Goal: Task Accomplishment & Management: Use online tool/utility

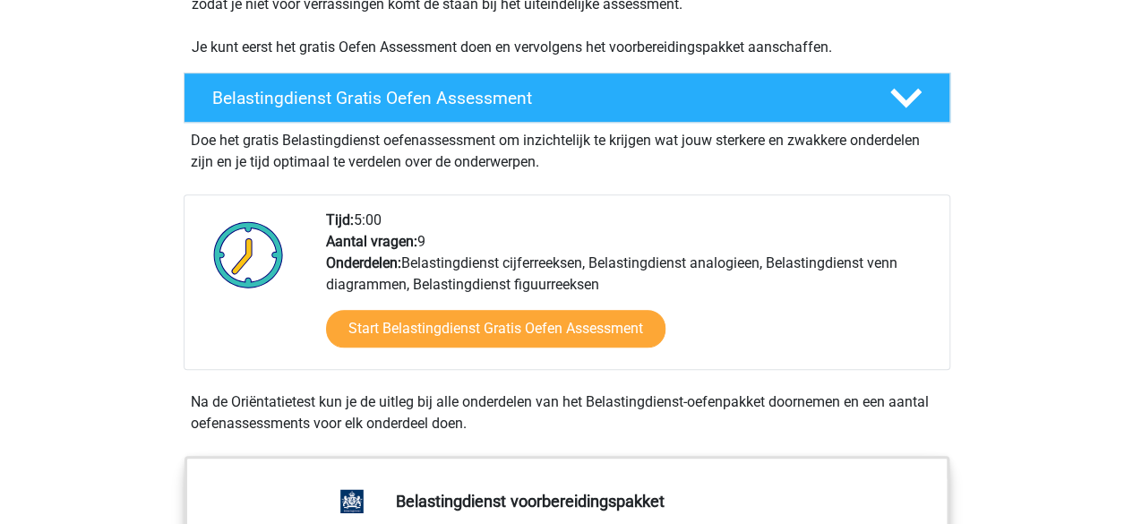
scroll to position [627, 0]
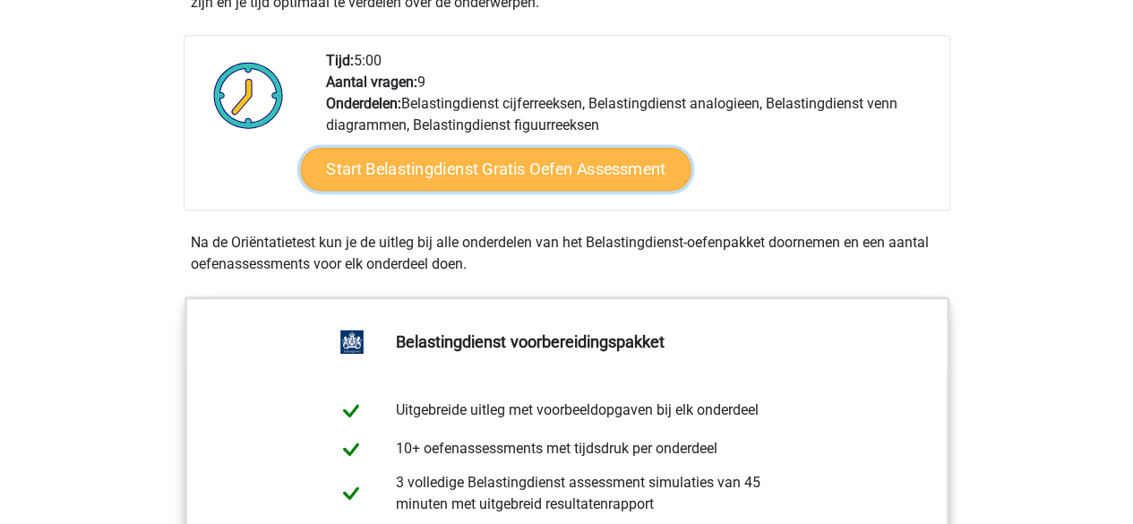
click at [526, 164] on link "Start Belastingdienst Gratis Oefen Assessment" at bounding box center [495, 169] width 391 height 43
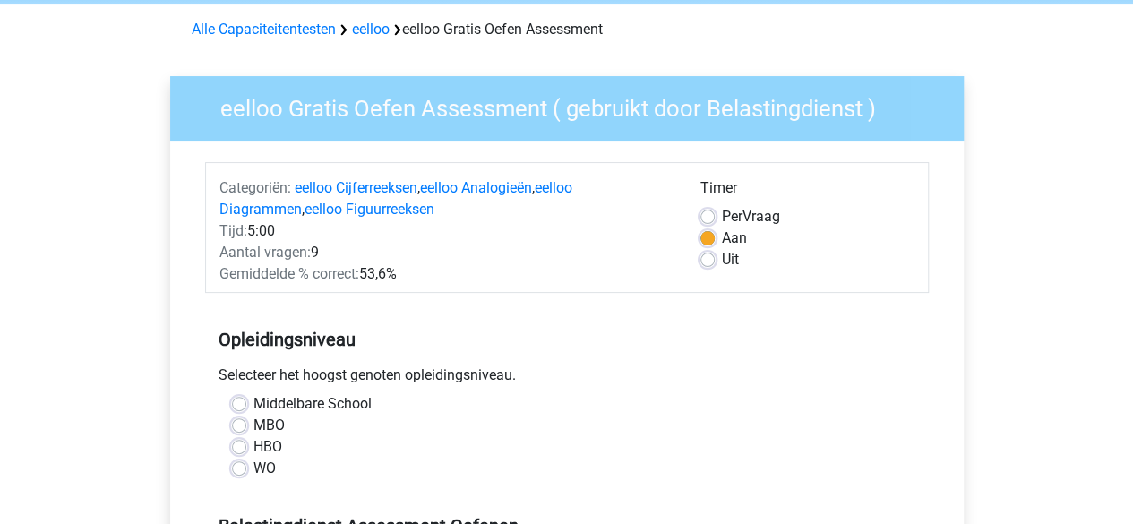
scroll to position [179, 0]
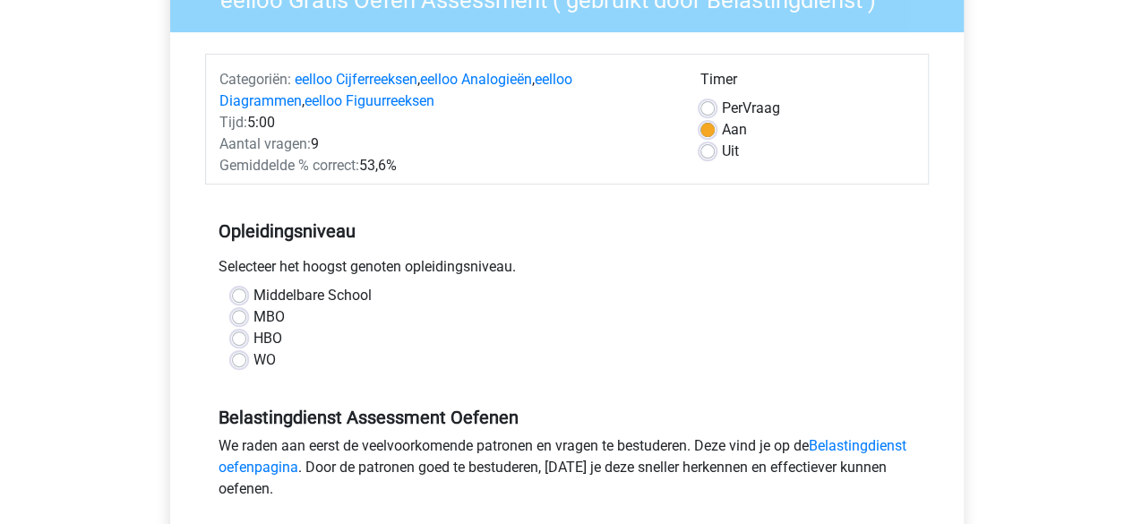
click at [254, 357] on label "WO" at bounding box center [265, 360] width 22 height 22
click at [233, 357] on input "WO" at bounding box center [239, 358] width 14 height 18
radio input "true"
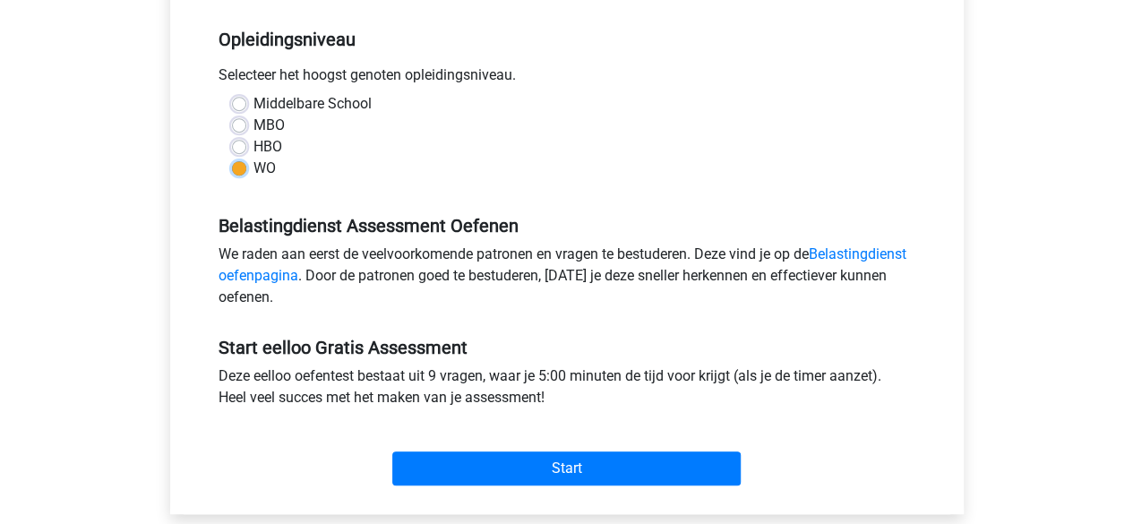
scroll to position [448, 0]
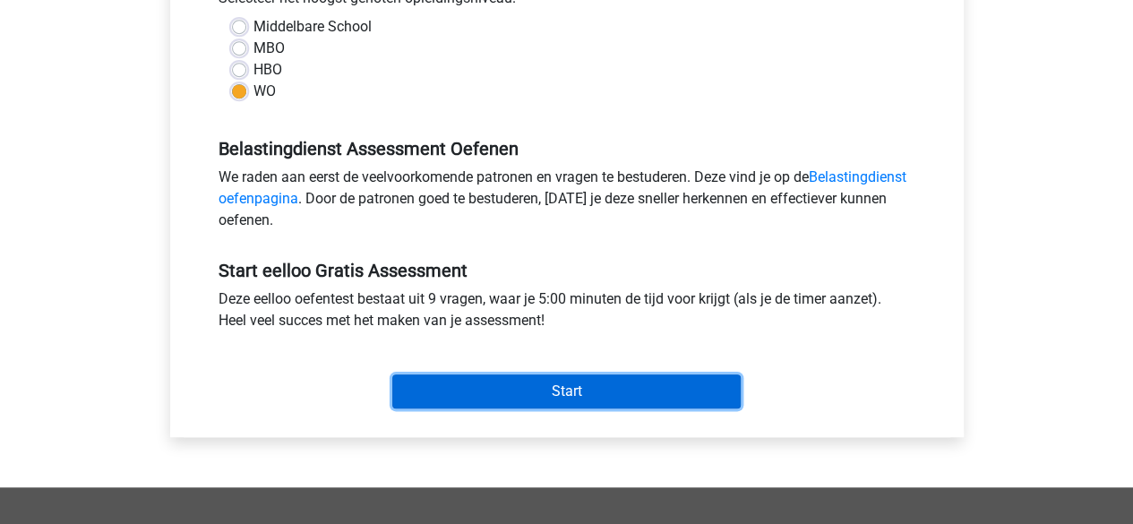
click at [554, 396] on input "Start" at bounding box center [566, 391] width 348 height 34
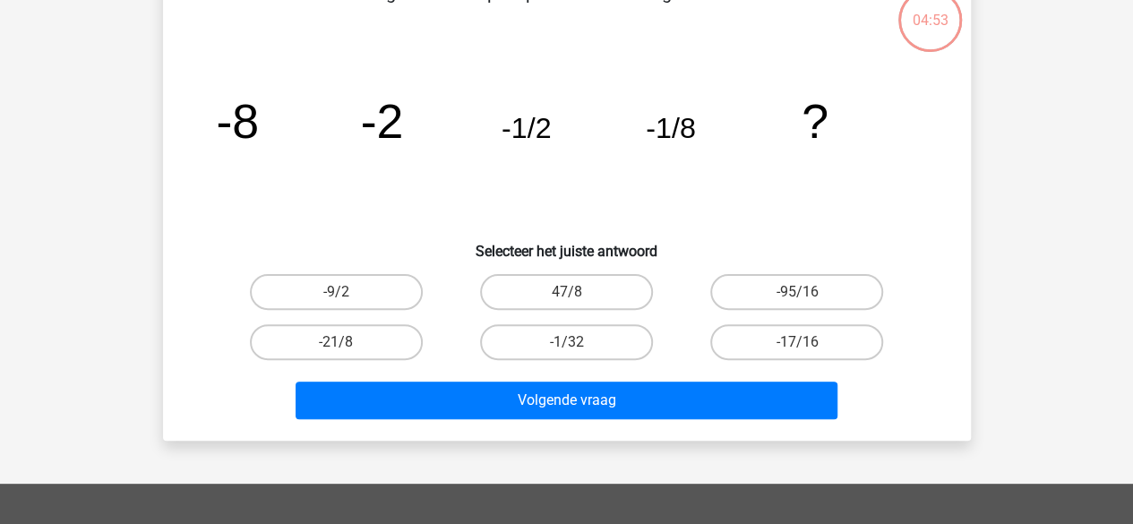
scroll to position [90, 0]
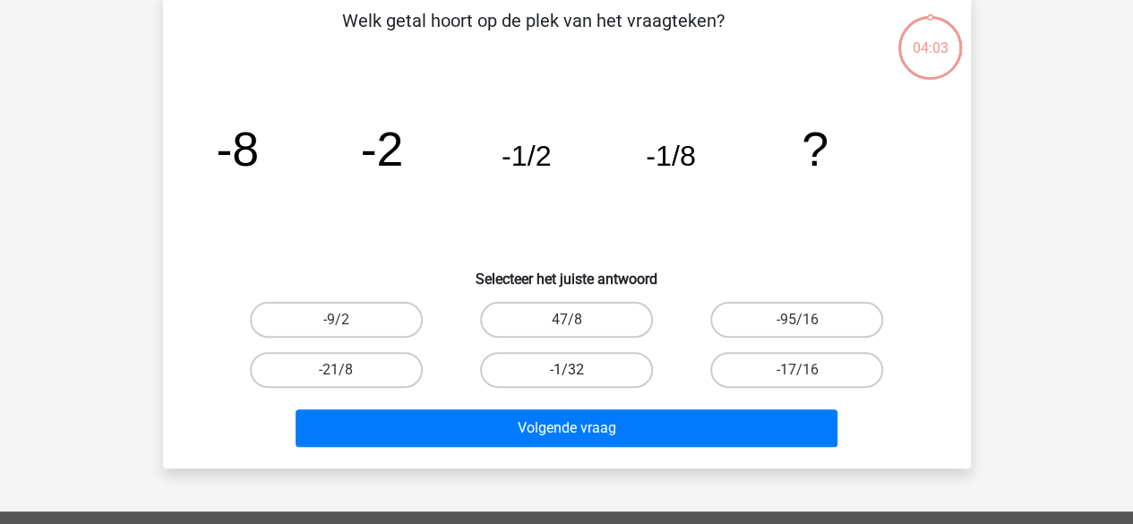
click at [536, 359] on label "-1/32" at bounding box center [566, 370] width 173 height 36
click at [566, 370] on input "-1/32" at bounding box center [572, 376] width 12 height 12
radio input "true"
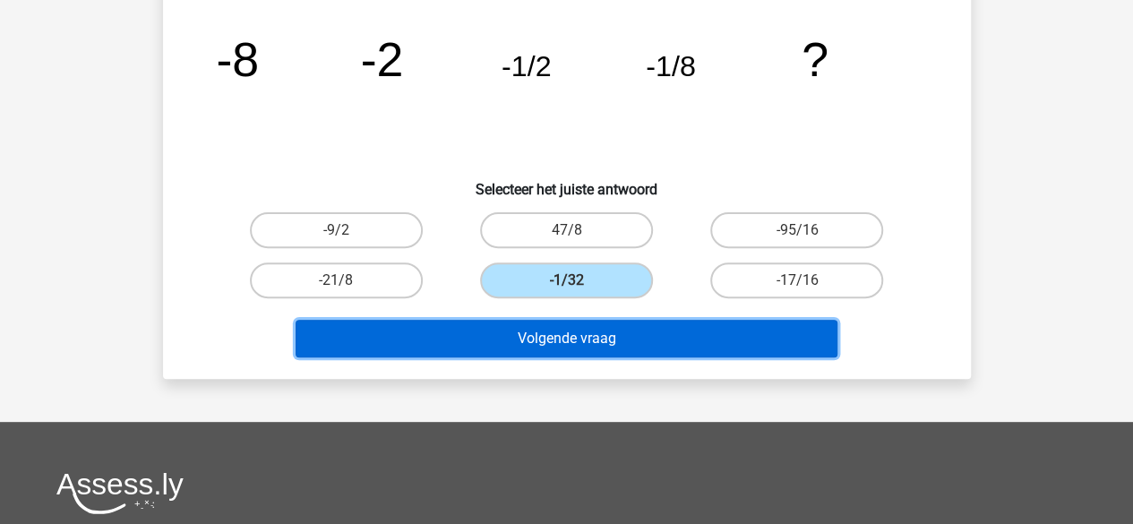
click at [652, 336] on button "Volgende vraag" at bounding box center [567, 339] width 542 height 38
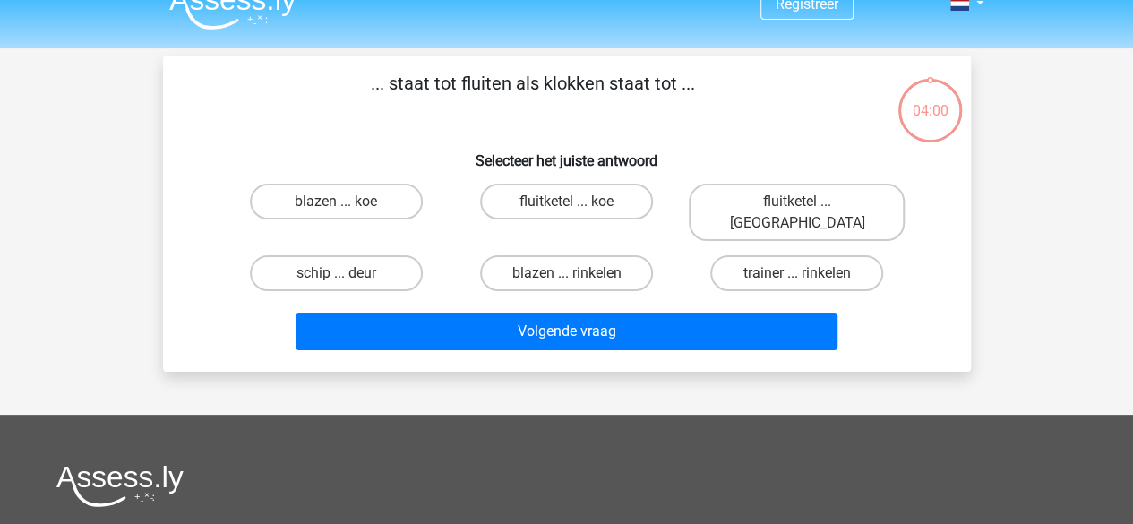
scroll to position [0, 0]
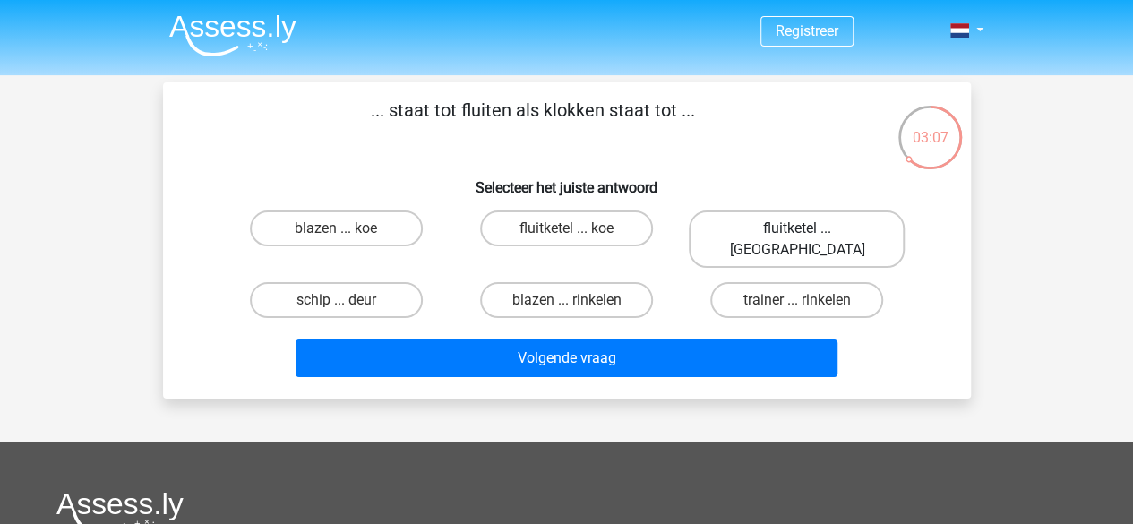
click at [774, 215] on label "fluitketel ... luiden" at bounding box center [797, 239] width 216 height 57
click at [797, 228] on input "fluitketel ... luiden" at bounding box center [803, 234] width 12 height 12
radio input "true"
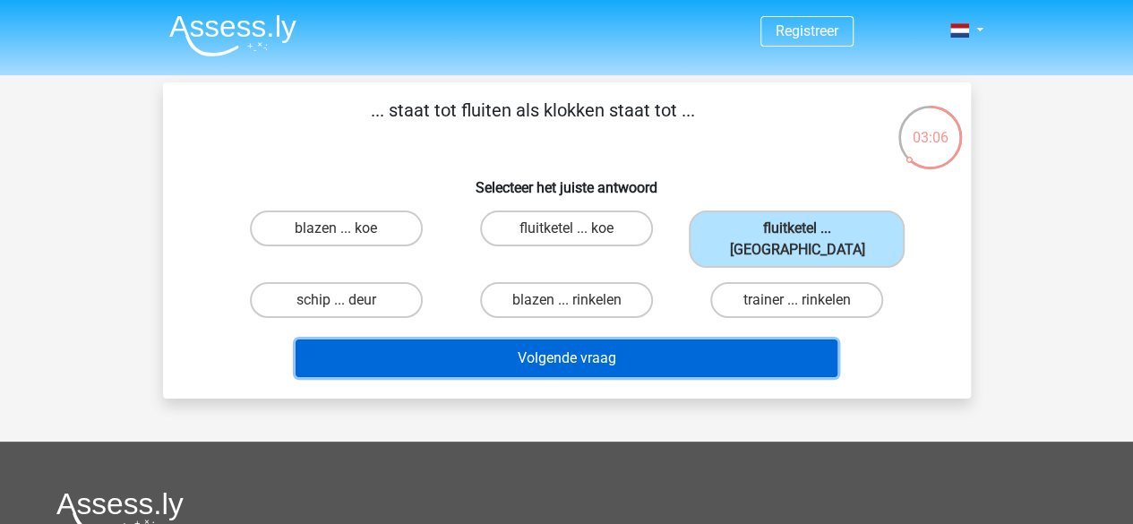
click at [686, 340] on button "Volgende vraag" at bounding box center [567, 359] width 542 height 38
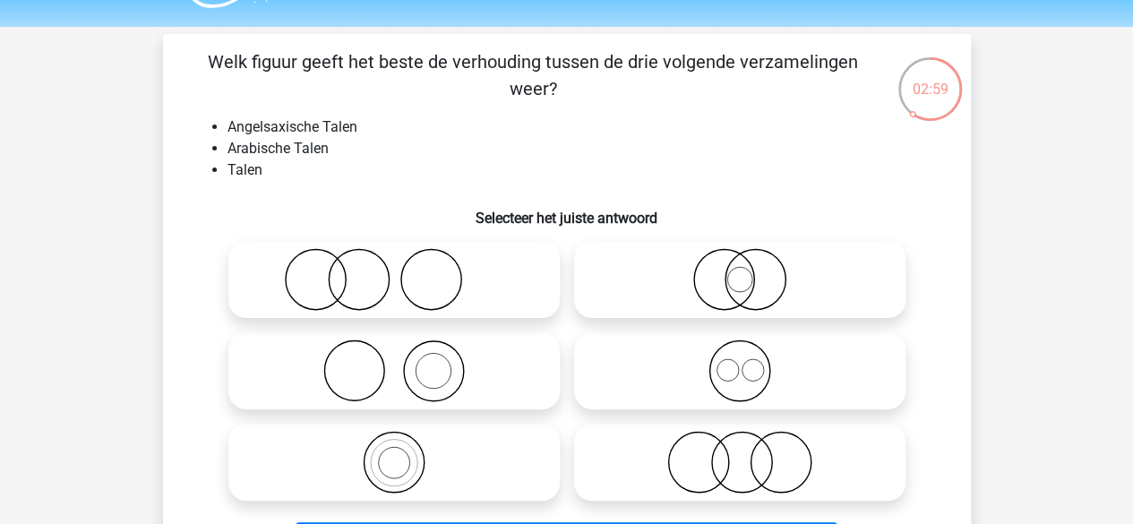
scroll to position [90, 0]
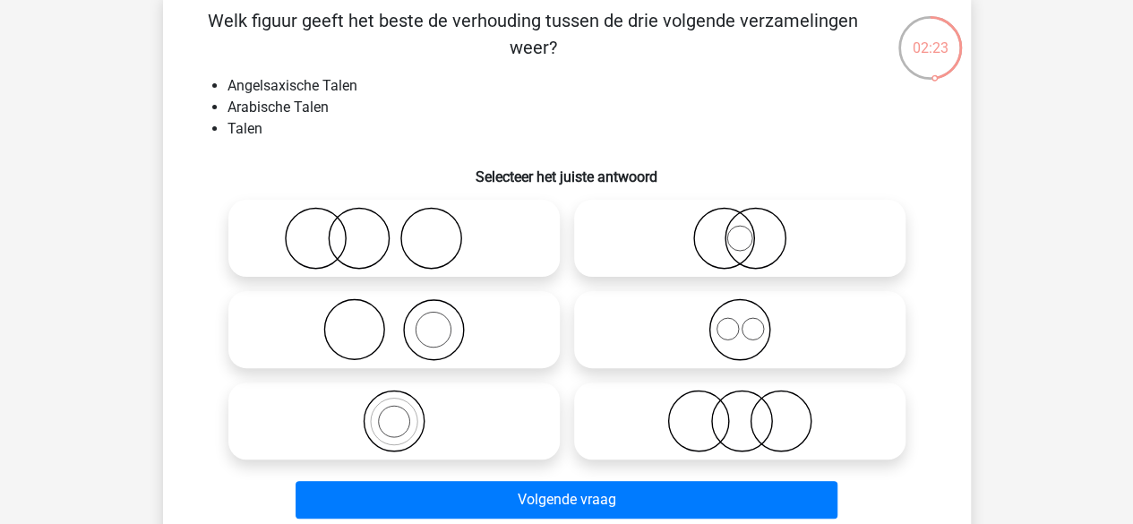
click at [736, 327] on icon at bounding box center [739, 329] width 317 height 63
click at [740, 321] on input "radio" at bounding box center [746, 315] width 12 height 12
radio input "true"
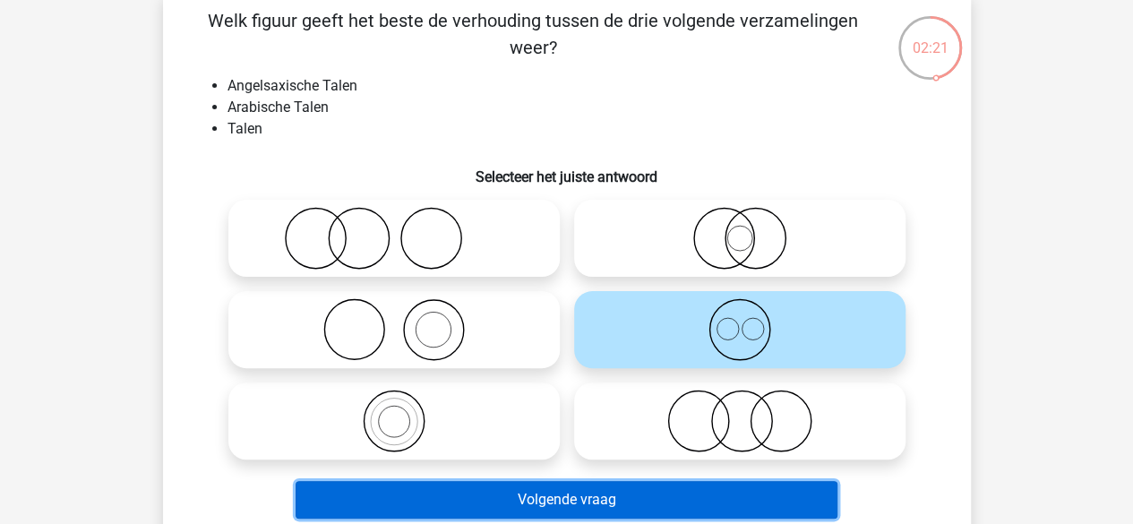
click at [548, 497] on button "Volgende vraag" at bounding box center [567, 500] width 542 height 38
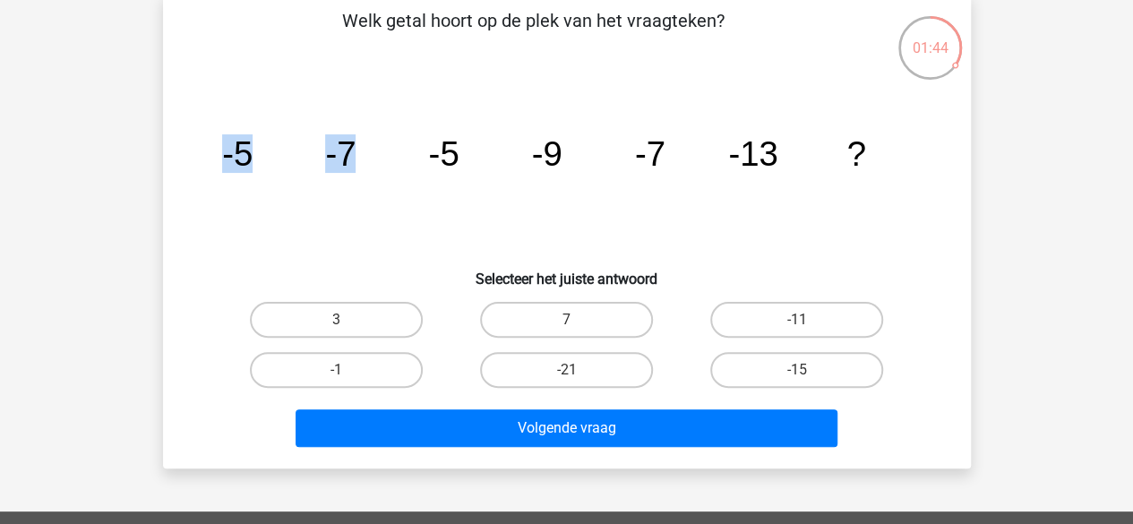
drag, startPoint x: 222, startPoint y: 152, endPoint x: 352, endPoint y: 153, distance: 129.9
click at [352, 153] on g "-5 -7 -5 -9 -7 -13 ?" at bounding box center [544, 153] width 644 height 39
click at [253, 155] on tspan "-13" at bounding box center [237, 153] width 30 height 39
drag, startPoint x: 744, startPoint y: 155, endPoint x: 718, endPoint y: 151, distance: 26.2
click at [253, 153] on tspan "-13" at bounding box center [237, 153] width 30 height 39
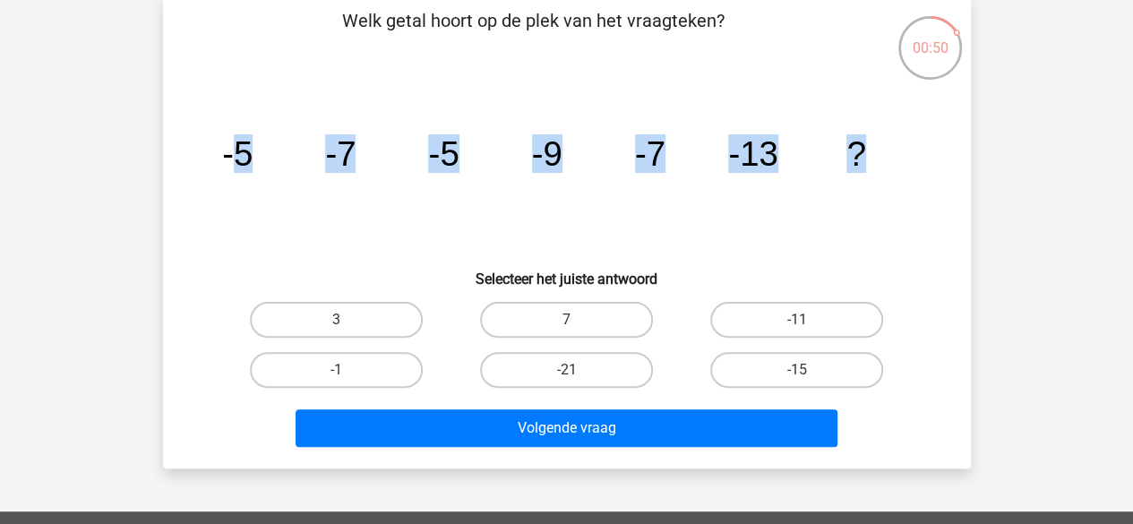
drag, startPoint x: 228, startPoint y: 154, endPoint x: 873, endPoint y: 168, distance: 646.1
click at [873, 168] on icon "image/svg+xml -5 -7 -5 -9 -7 -13 ?" at bounding box center [567, 165] width 722 height 181
drag, startPoint x: 247, startPoint y: 155, endPoint x: 294, endPoint y: 160, distance: 46.9
click at [248, 155] on tspan "-5" at bounding box center [237, 153] width 30 height 39
click at [371, 164] on icon "image/svg+xml -5 -7 -5 -9 -7 -13 ?" at bounding box center [567, 165] width 722 height 181
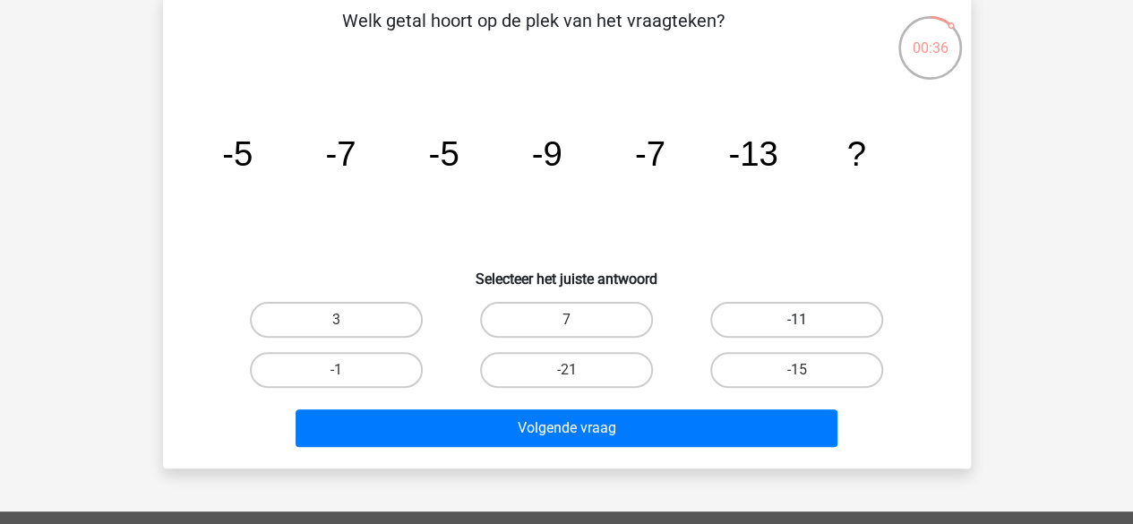
click at [793, 317] on label "-11" at bounding box center [796, 320] width 173 height 36
click at [797, 320] on input "-11" at bounding box center [803, 326] width 12 height 12
radio input "true"
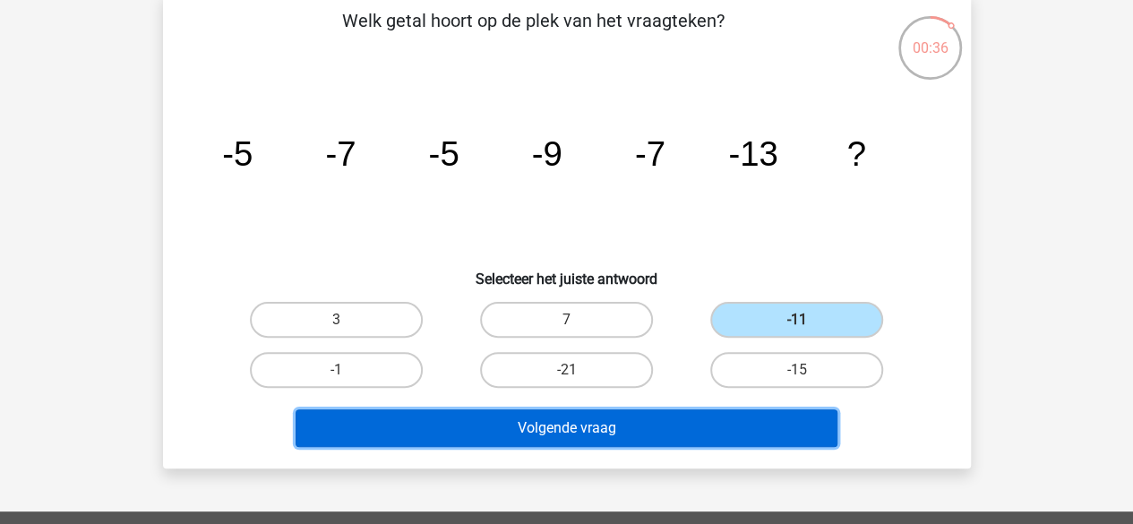
click at [659, 418] on button "Volgende vraag" at bounding box center [567, 428] width 542 height 38
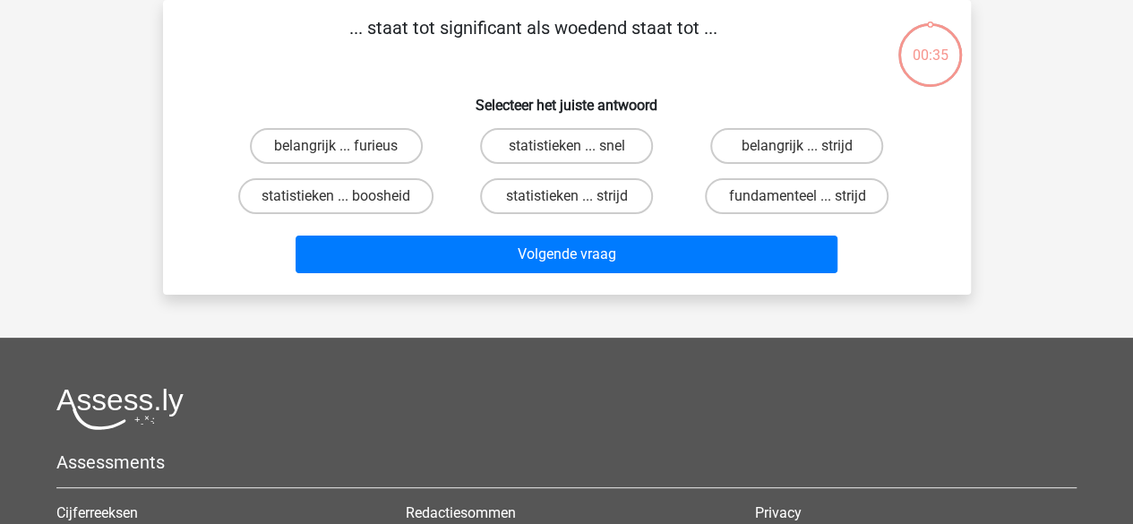
scroll to position [0, 0]
